Goal: Find specific page/section: Find specific page/section

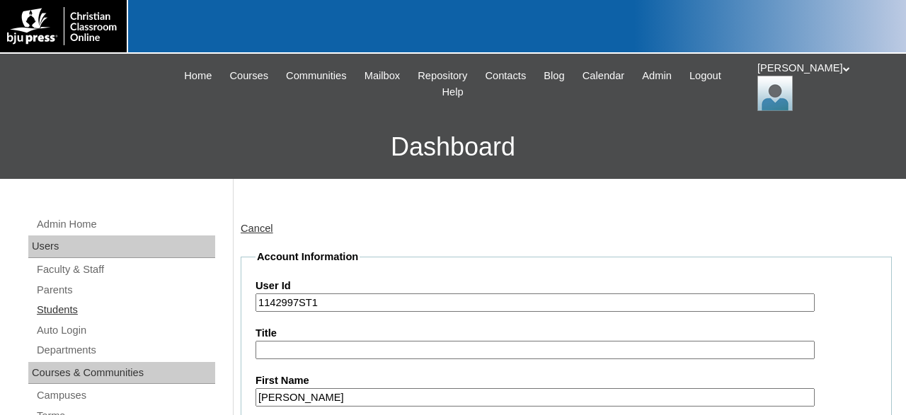
click at [71, 311] on link "Students" at bounding box center [125, 310] width 180 height 18
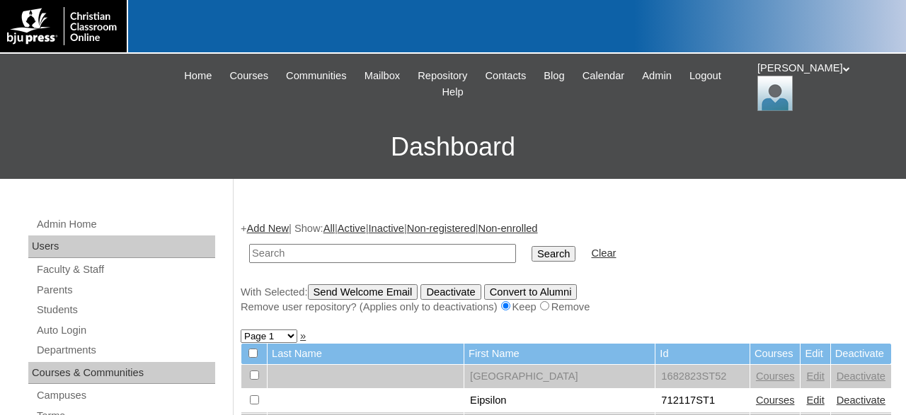
click at [403, 258] on input "text" at bounding box center [382, 253] width 267 height 19
type input "75337209"
click at [531, 246] on input "Search" at bounding box center [553, 254] width 44 height 16
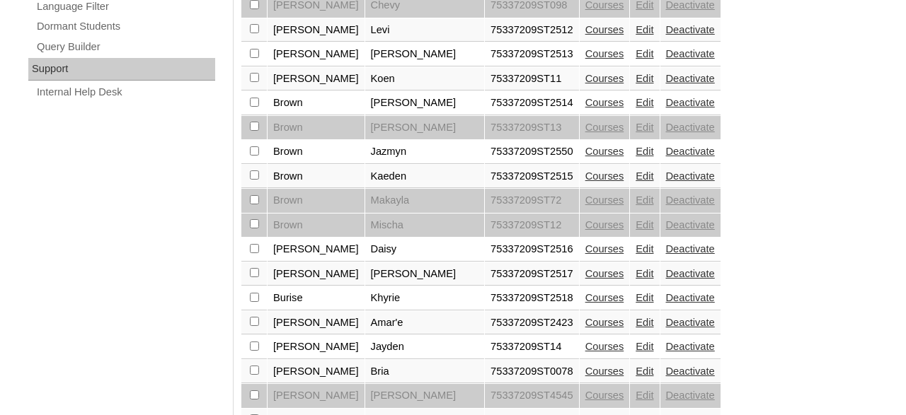
scroll to position [1223, 0]
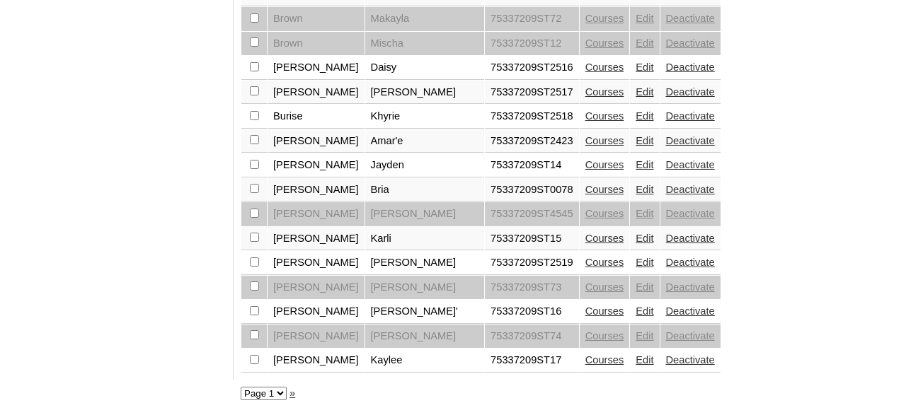
click at [241, 387] on select "Page 1 Page 2 Page 3 Page 4 Page 5" at bounding box center [264, 393] width 46 height 13
select select "admin_students.php?q=75337209&submit=Search&page=4"
click option "Page 4" at bounding box center [0, 0] width 0 height 0
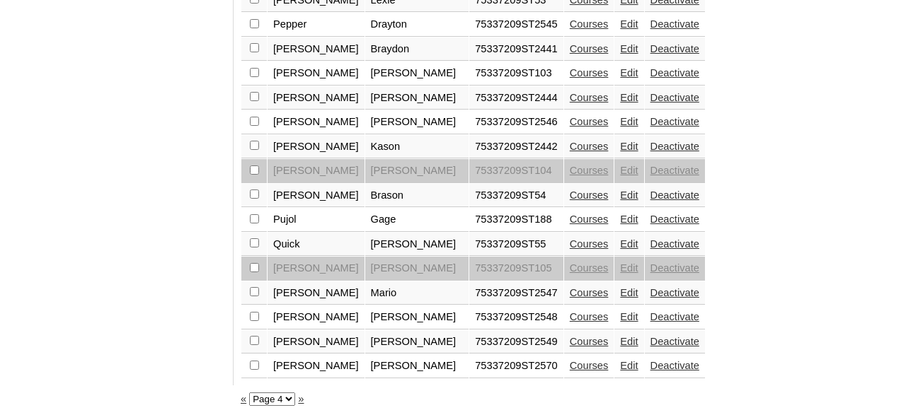
scroll to position [1223, 0]
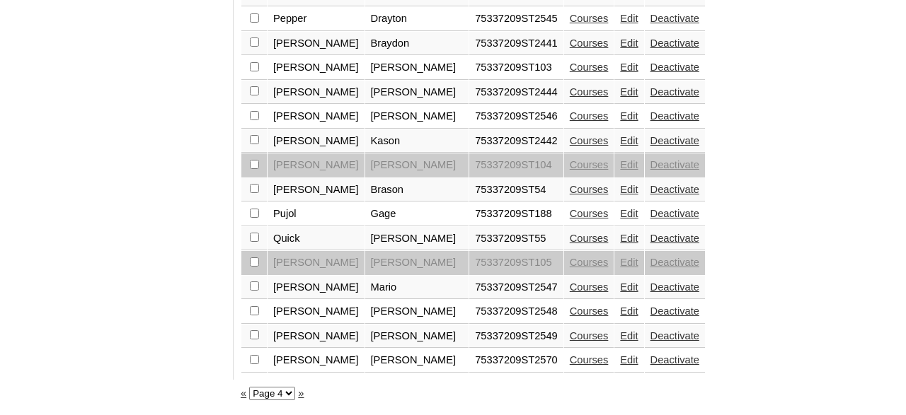
click at [249, 387] on select "Page 1 Page 2 Page 3 Page 4 Page 5" at bounding box center [272, 393] width 46 height 13
select select "admin_students.php?q=75337209&submit=Search&page=5"
click option "Page 5" at bounding box center [0, 0] width 0 height 0
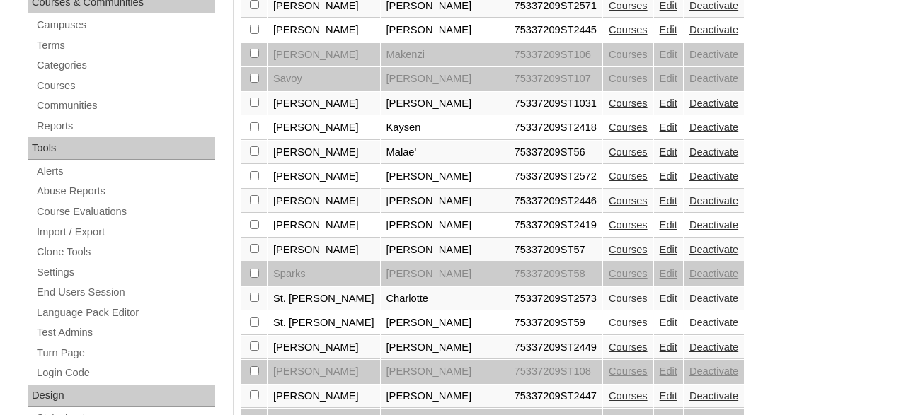
scroll to position [368, 0]
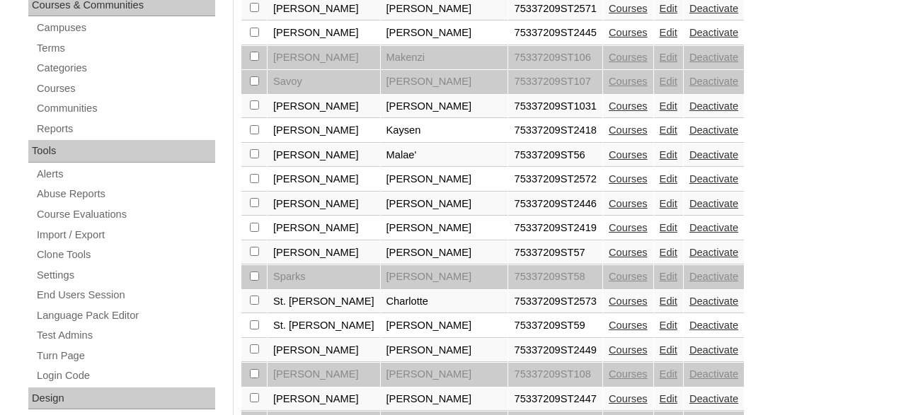
click at [609, 110] on link "Courses" at bounding box center [628, 105] width 39 height 11
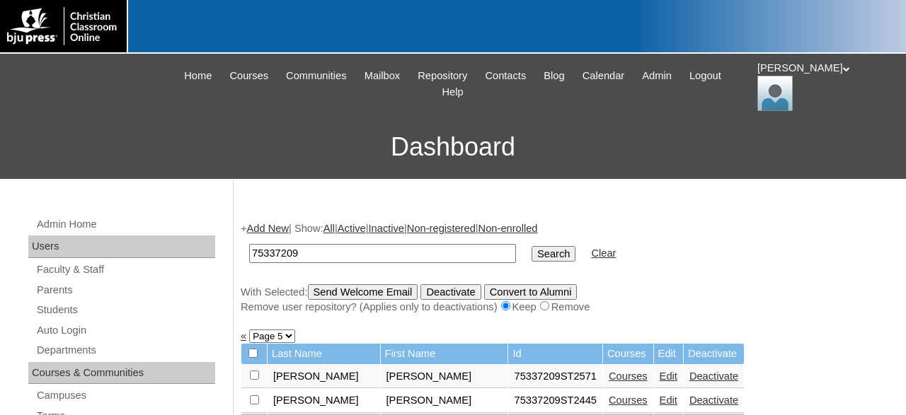
scroll to position [45, 0]
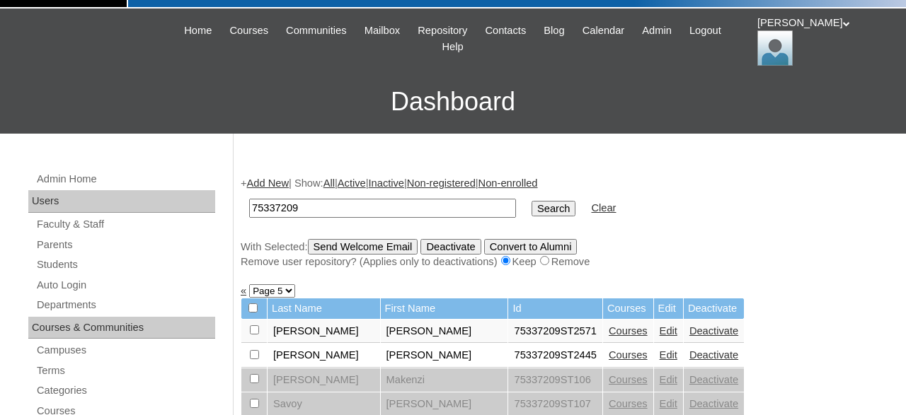
drag, startPoint x: 375, startPoint y: 205, endPoint x: 233, endPoint y: 204, distance: 142.2
click at [249, 204] on input "75337209" at bounding box center [382, 208] width 267 height 19
type input "709344"
click at [531, 201] on input "Search" at bounding box center [553, 209] width 44 height 16
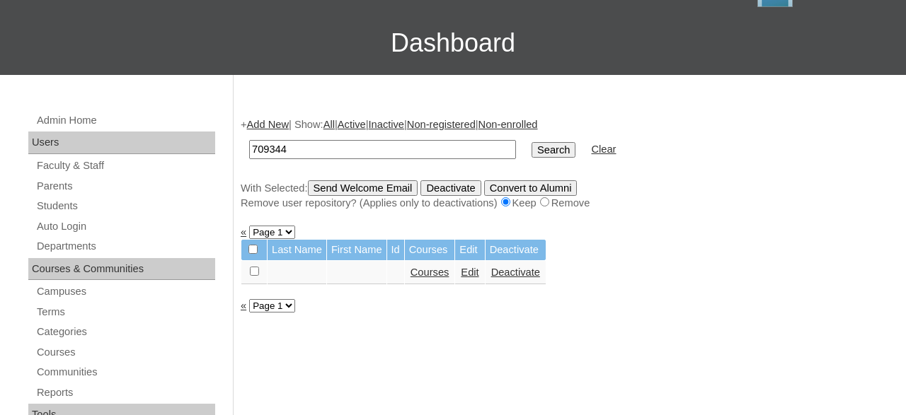
scroll to position [221, 0]
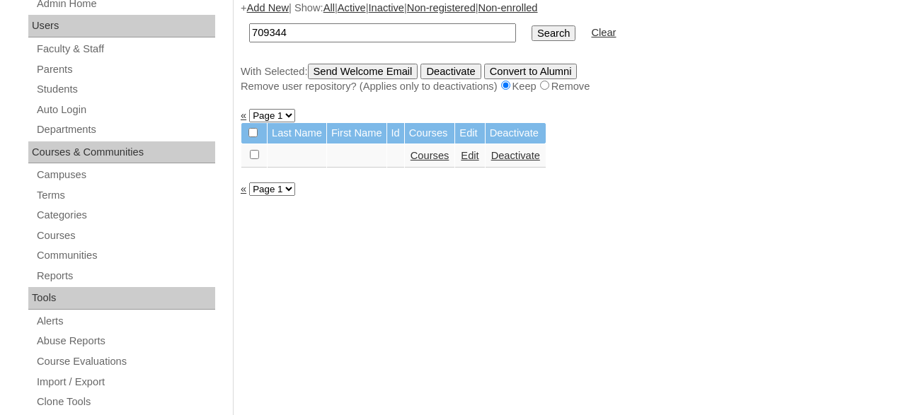
drag, startPoint x: 369, startPoint y: 30, endPoint x: 190, endPoint y: 22, distance: 178.5
click at [249, 23] on input "709344" at bounding box center [382, 32] width 267 height 19
type input "[PERSON_NAME]"
click at [531, 25] on input "Search" at bounding box center [553, 33] width 44 height 16
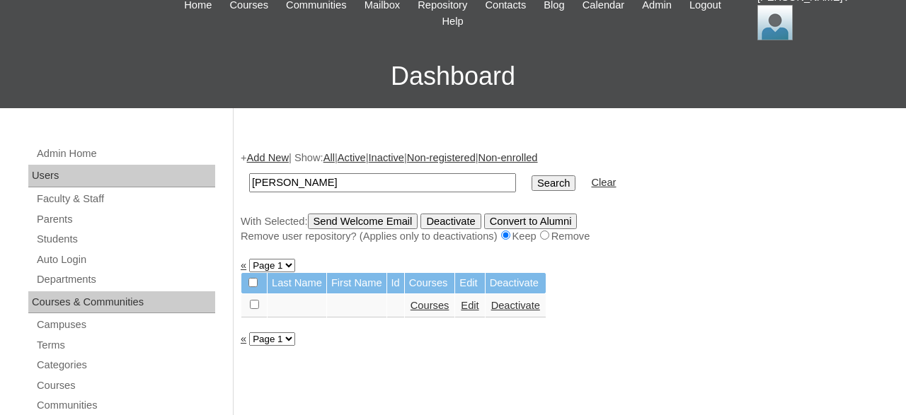
scroll to position [221, 0]
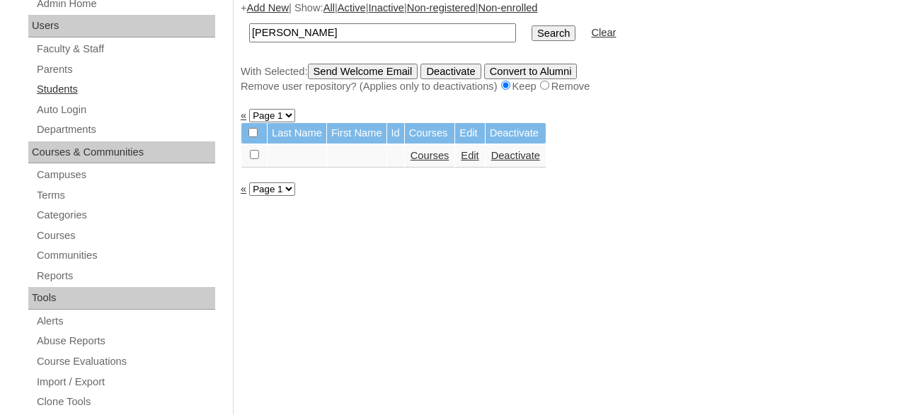
click at [64, 93] on link "Students" at bounding box center [125, 90] width 180 height 18
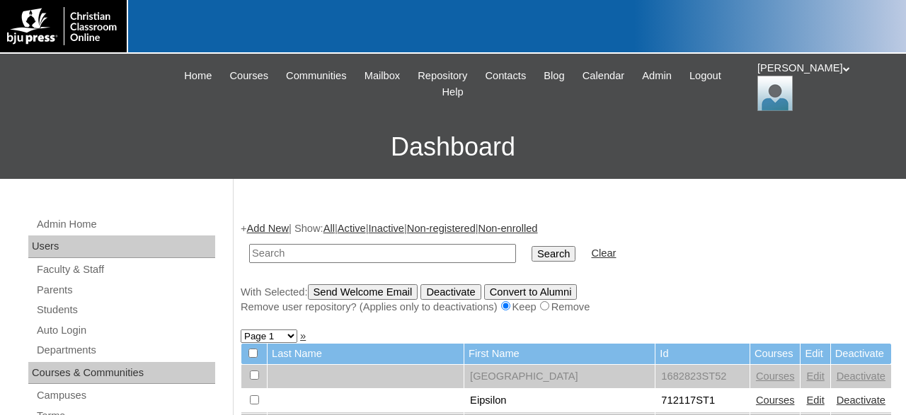
click at [399, 254] on input "text" at bounding box center [382, 253] width 267 height 19
type input "[PERSON_NAME]"
click at [531, 246] on input "Search" at bounding box center [553, 254] width 44 height 16
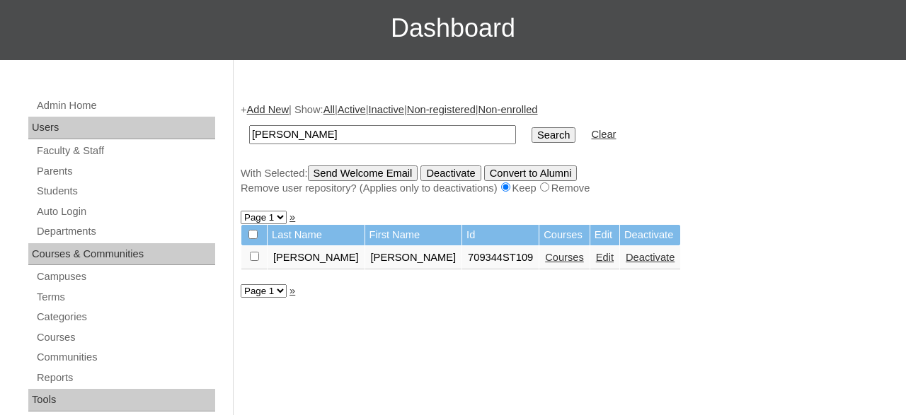
scroll to position [147, 0]
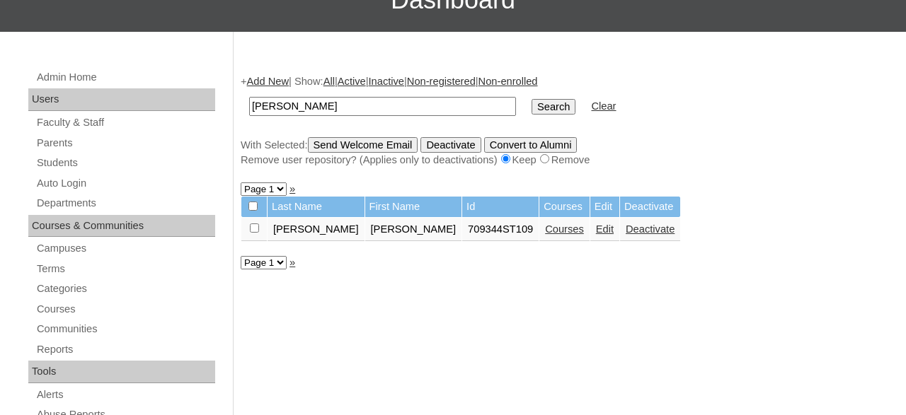
drag, startPoint x: 355, startPoint y: 104, endPoint x: 171, endPoint y: 99, distance: 183.3
click at [249, 99] on input "[PERSON_NAME]" at bounding box center [382, 106] width 267 height 19
type input "709344"
click at [531, 99] on input "Search" at bounding box center [553, 107] width 44 height 16
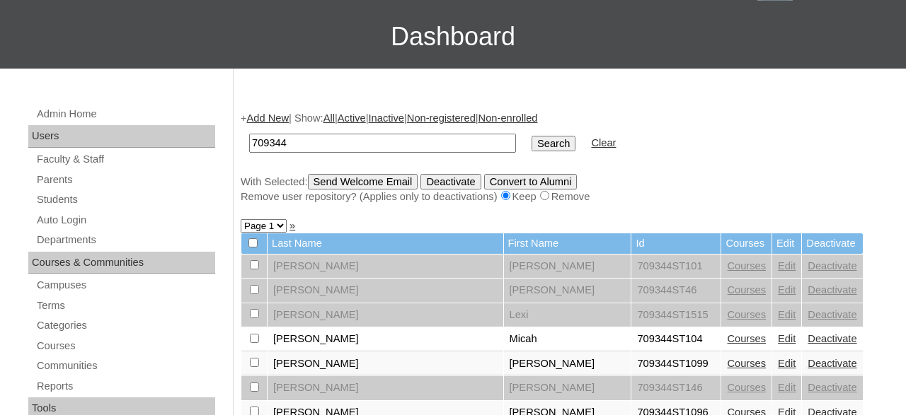
scroll to position [147, 0]
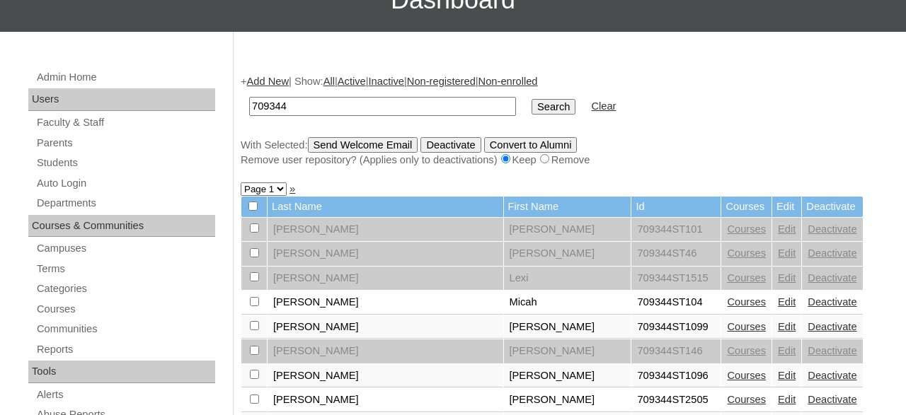
drag, startPoint x: 332, startPoint y: 107, endPoint x: 288, endPoint y: 111, distance: 44.1
click at [265, 103] on td "709344" at bounding box center [382, 106] width 281 height 33
drag, startPoint x: 297, startPoint y: 111, endPoint x: 183, endPoint y: 111, distance: 114.6
click at [249, 111] on input "709344" at bounding box center [382, 106] width 267 height 19
type input "702070"
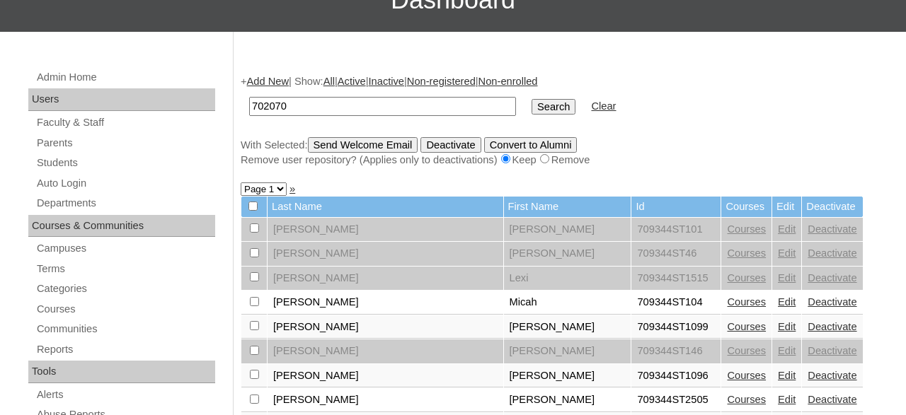
click at [531, 99] on input "Search" at bounding box center [553, 107] width 44 height 16
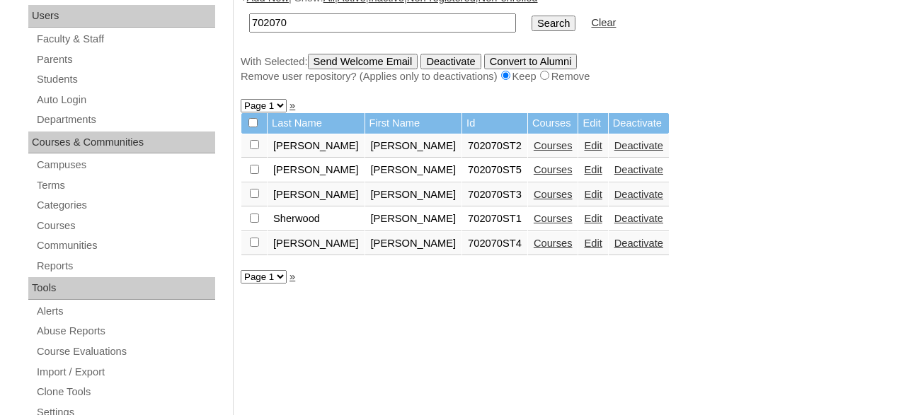
scroll to position [221, 0]
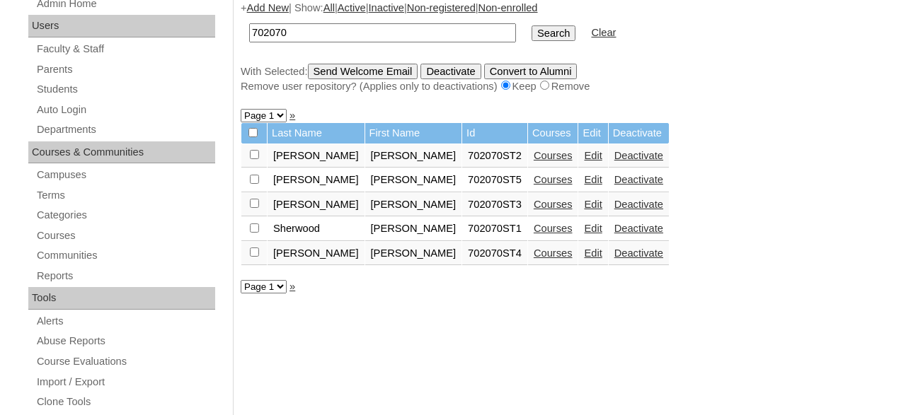
click at [534, 183] on link "Courses" at bounding box center [553, 179] width 39 height 11
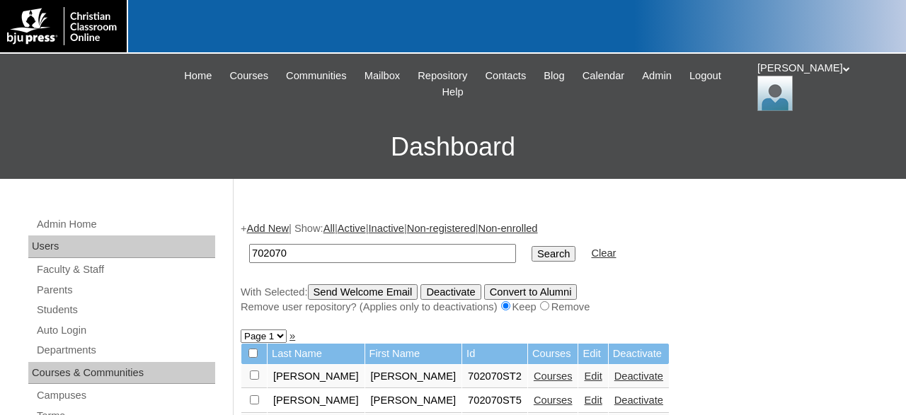
scroll to position [221, 0]
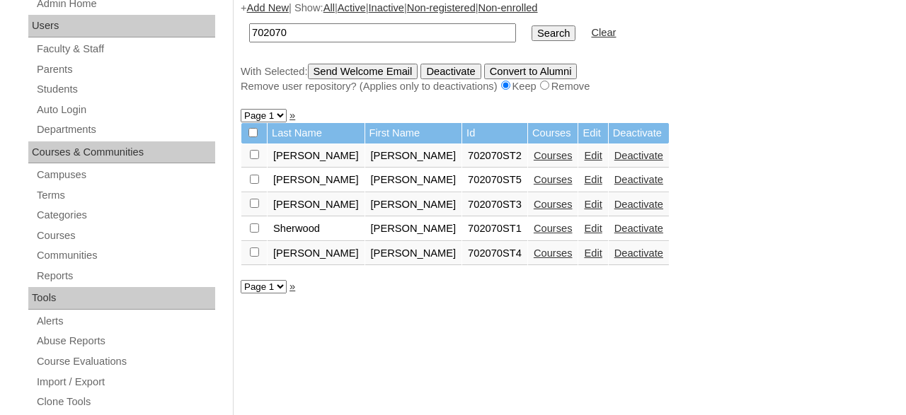
click at [534, 258] on link "Courses" at bounding box center [553, 253] width 39 height 11
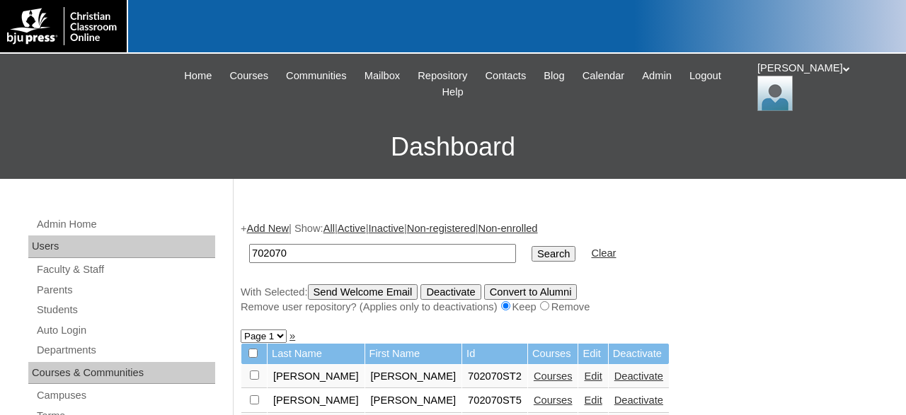
scroll to position [221, 0]
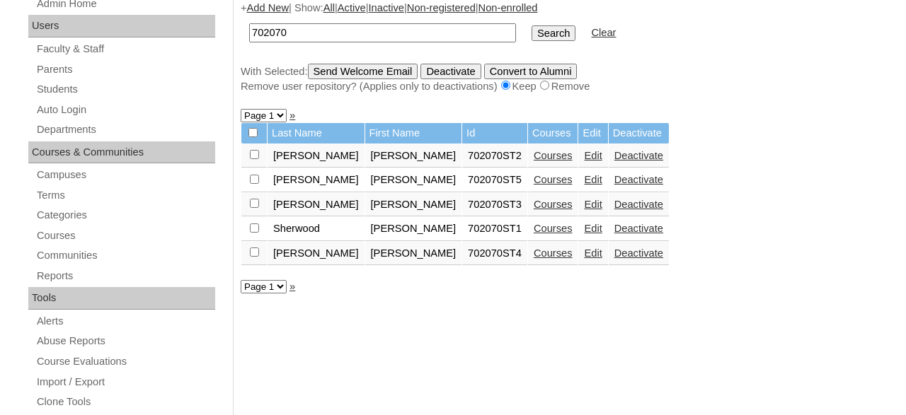
click at [534, 160] on link "Courses" at bounding box center [553, 155] width 39 height 11
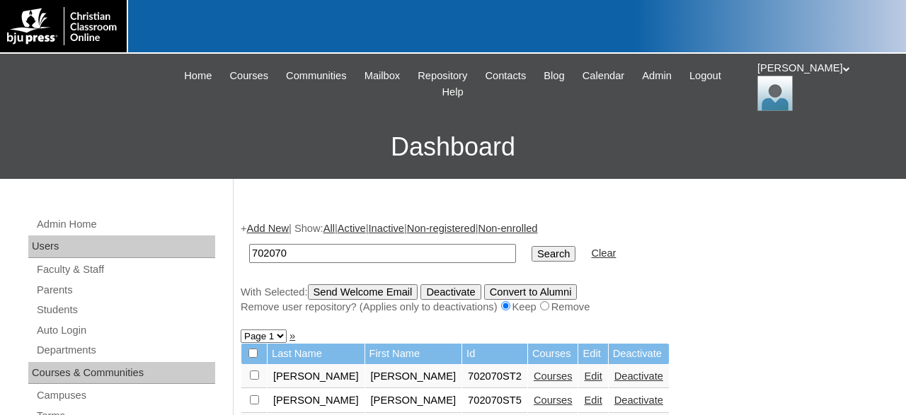
scroll to position [221, 0]
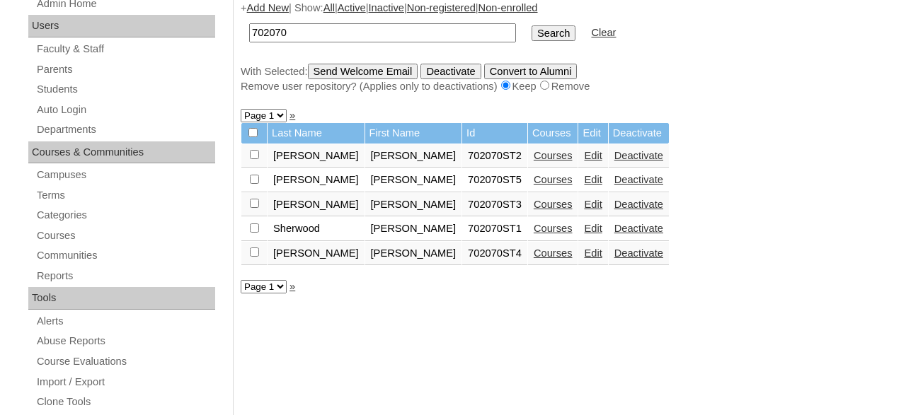
click at [534, 207] on link "Courses" at bounding box center [553, 204] width 39 height 11
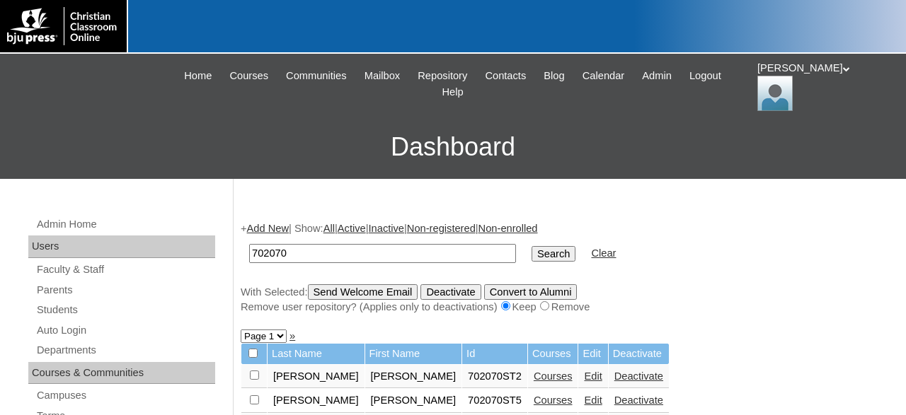
scroll to position [221, 0]
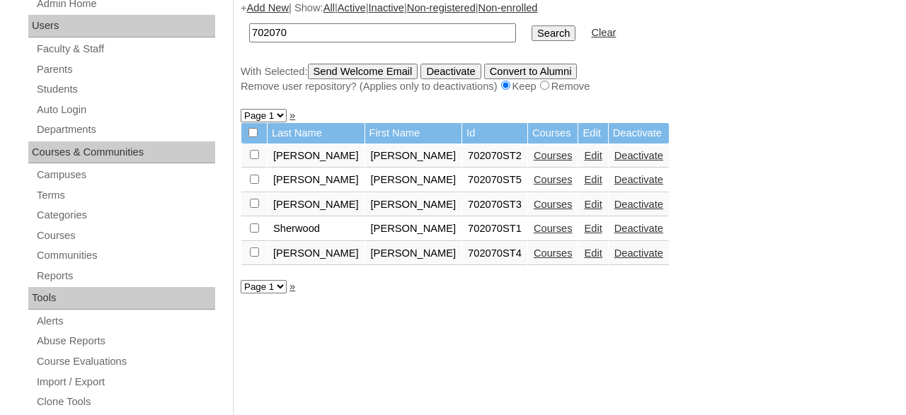
click at [534, 161] on link "Courses" at bounding box center [553, 155] width 39 height 11
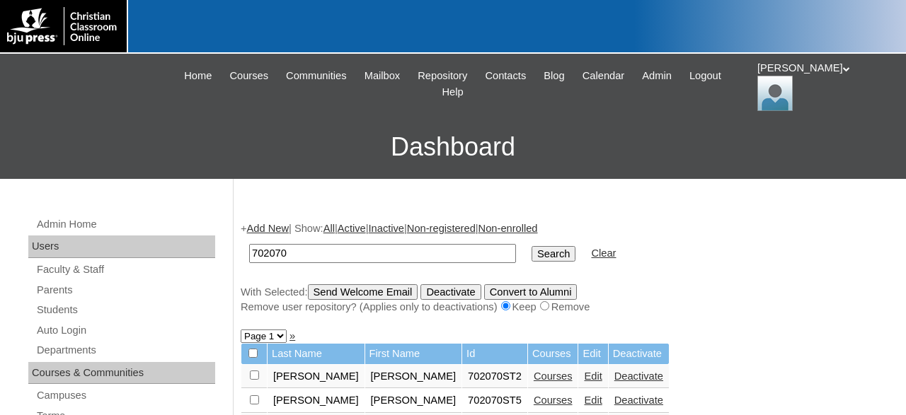
scroll to position [221, 0]
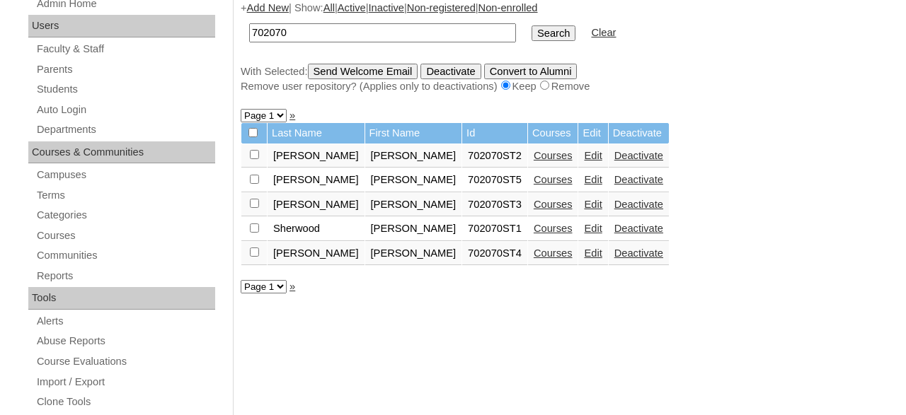
click at [534, 234] on link "Courses" at bounding box center [553, 228] width 39 height 11
click at [534, 210] on link "Courses" at bounding box center [553, 204] width 39 height 11
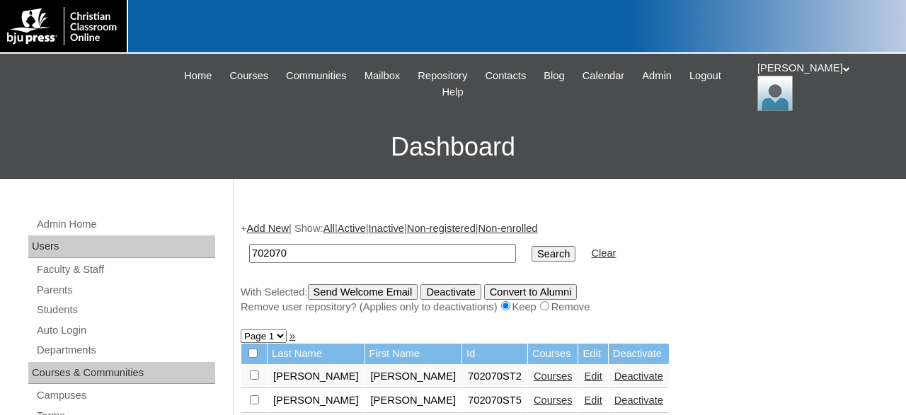
scroll to position [221, 0]
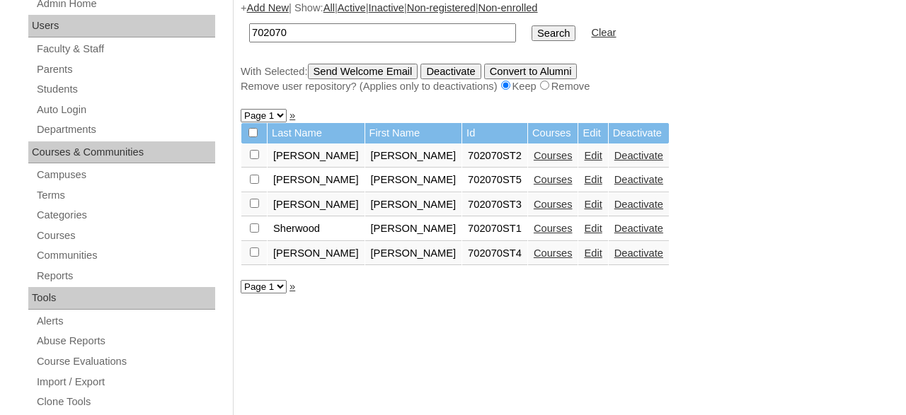
drag, startPoint x: 324, startPoint y: 33, endPoint x: 186, endPoint y: 40, distance: 138.1
click at [249, 40] on input "702070" at bounding box center [382, 32] width 267 height 19
type input "1143223"
click at [531, 25] on input "Search" at bounding box center [553, 33] width 44 height 16
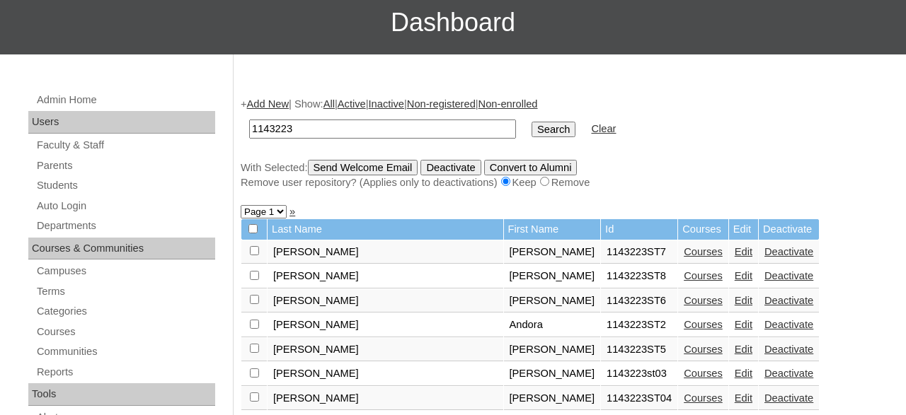
scroll to position [147, 0]
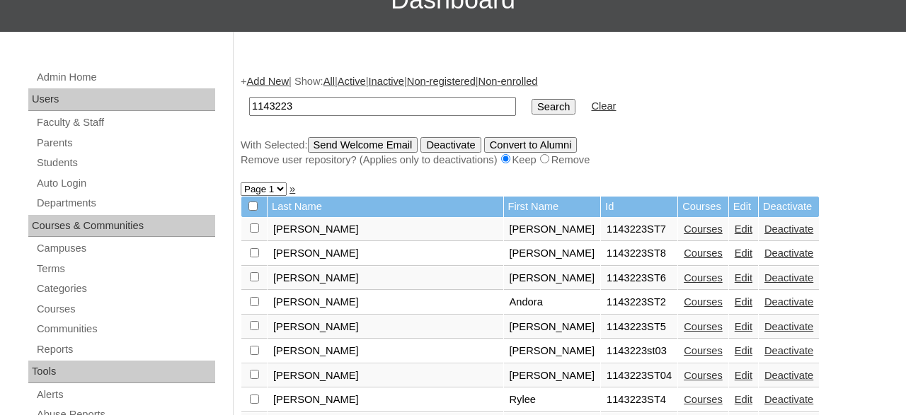
click at [684, 257] on link "Courses" at bounding box center [703, 253] width 39 height 11
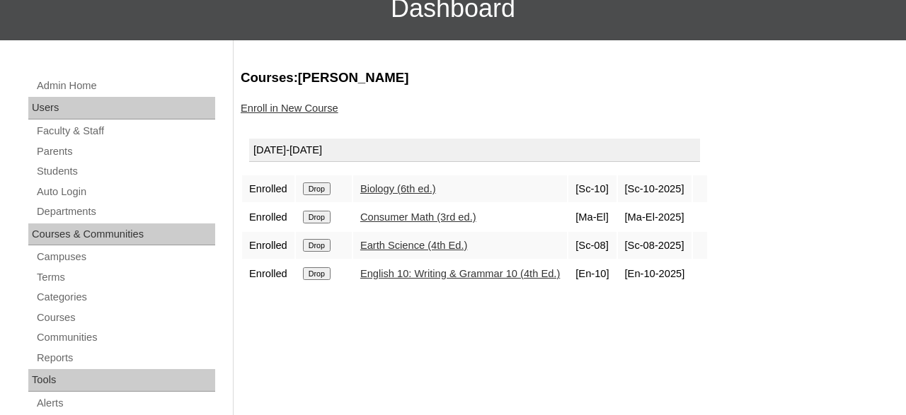
scroll to position [147, 0]
